Goal: Register for event/course

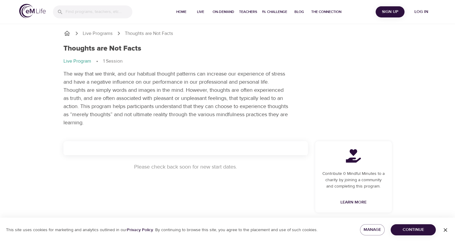
scroll to position [14, 0]
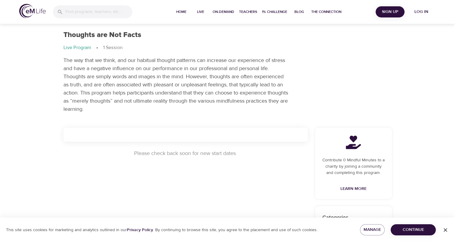
click at [398, 231] on span "Continue" at bounding box center [414, 230] width 36 height 8
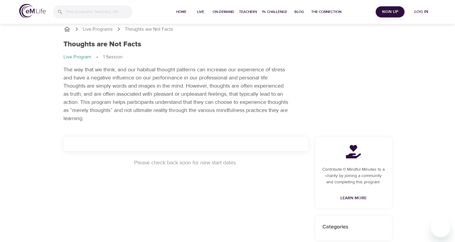
scroll to position [0, 0]
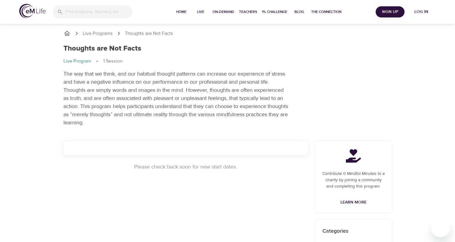
click at [139, 31] on p "Thoughts are Not Facts" at bounding box center [149, 33] width 48 height 7
click at [80, 62] on p "Live Program" at bounding box center [78, 61] width 28 height 7
click at [112, 32] on p "Live Programs" at bounding box center [98, 33] width 30 height 7
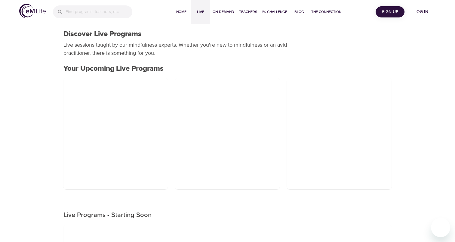
click at [200, 62] on div "Discover Live Programs Live sessions taught by our mindfulness experts. Whether…" at bounding box center [227, 44] width 343 height 42
